Goal: Find specific page/section: Find specific page/section

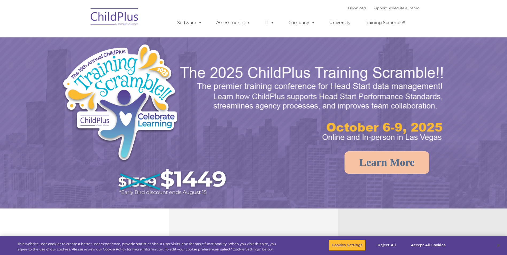
select select "MEDIUM"
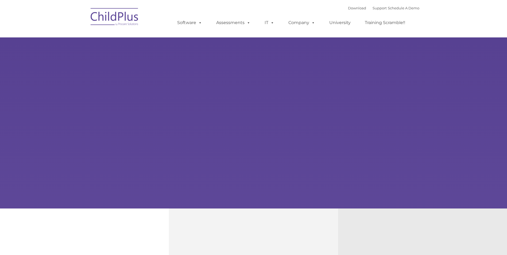
type input ""
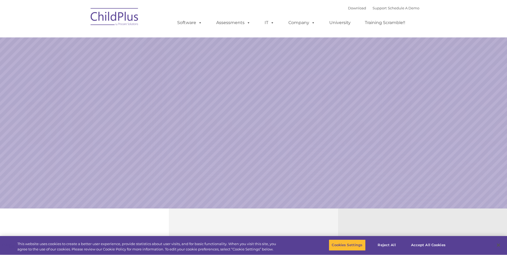
select select "MEDIUM"
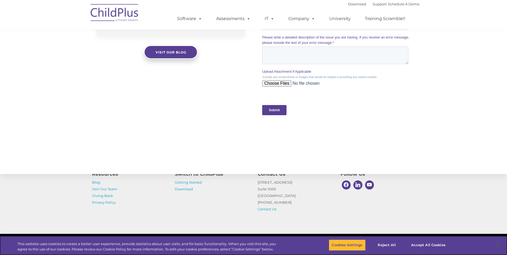
scroll to position [513, 0]
